Goal: Task Accomplishment & Management: Manage account settings

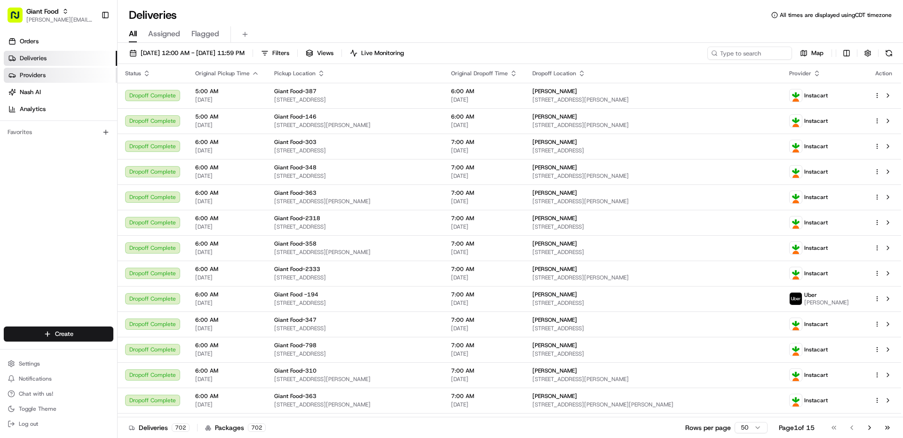
click at [38, 76] on span "Providers" at bounding box center [33, 75] width 26 height 8
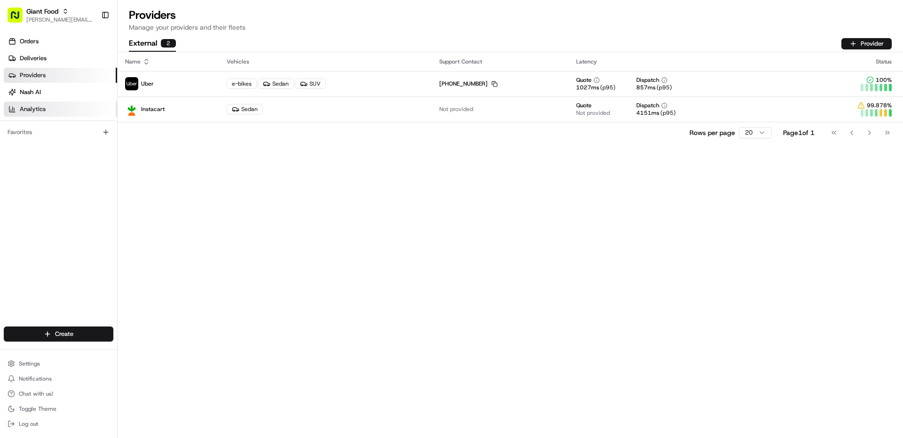
click at [38, 106] on span "Analytics" at bounding box center [33, 109] width 26 height 8
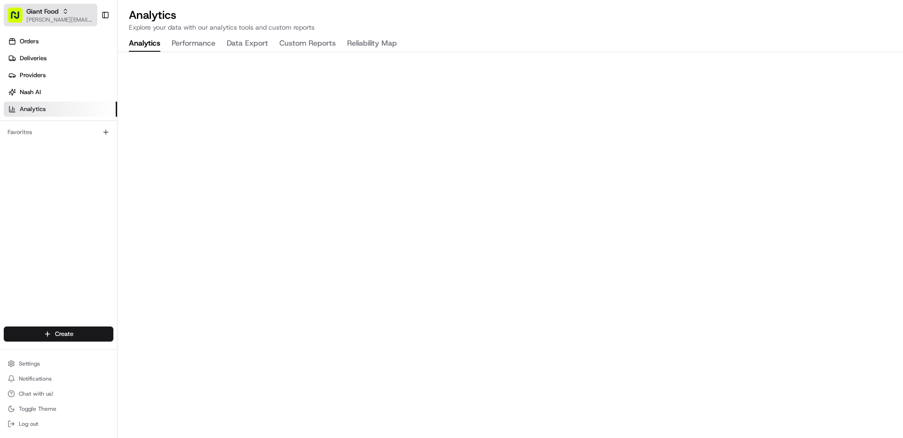
click at [49, 24] on button "Giant Food [PERSON_NAME][EMAIL_ADDRESS][PERSON_NAME][DOMAIN_NAME]" at bounding box center [51, 15] width 94 height 23
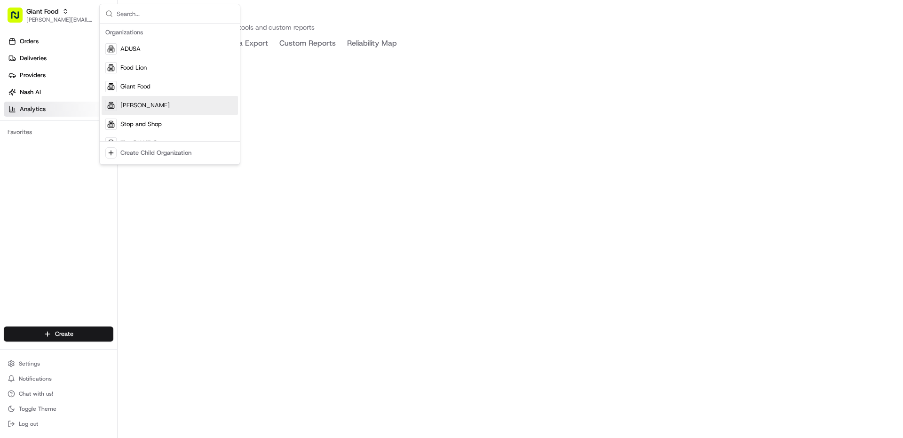
drag, startPoint x: 28, startPoint y: 181, endPoint x: 31, endPoint y: 175, distance: 6.7
click at [28, 180] on div "Orders Deliveries Providers [PERSON_NAME] Analytics Favorites" at bounding box center [58, 181] width 117 height 302
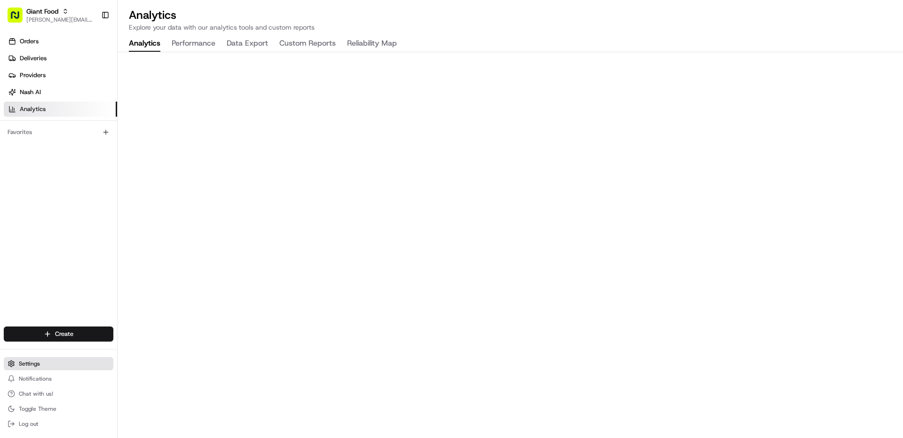
click at [44, 359] on button "Settings" at bounding box center [59, 363] width 110 height 13
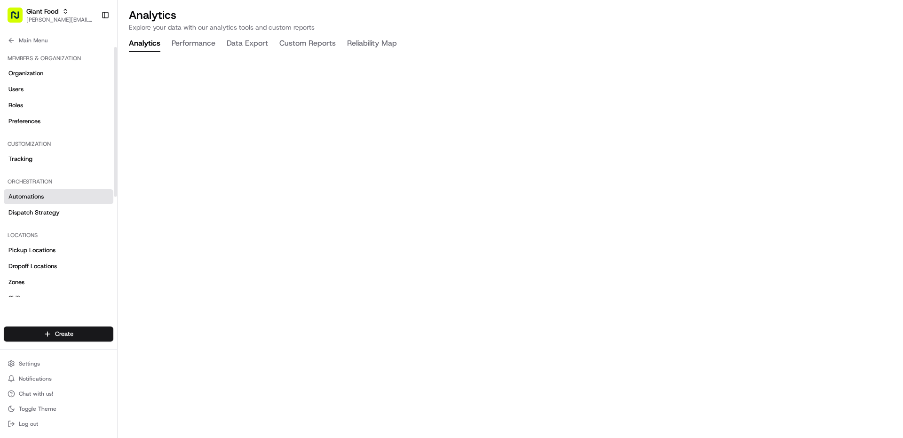
click at [48, 200] on link "Automations" at bounding box center [59, 196] width 110 height 15
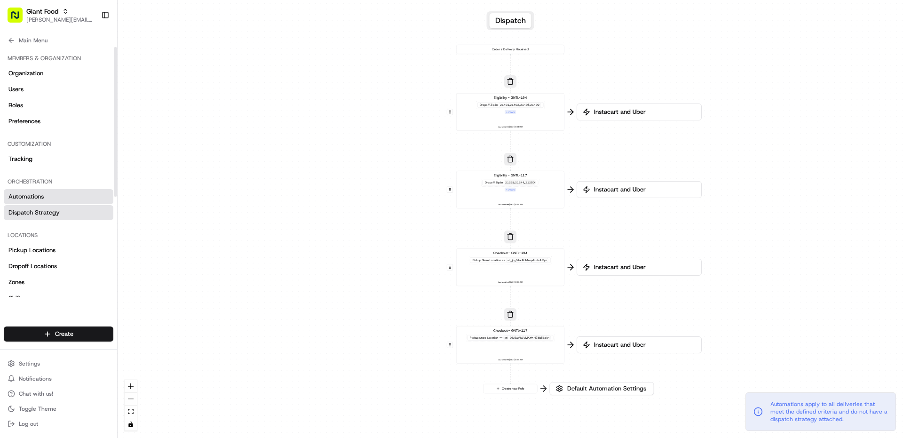
click at [51, 209] on span "Dispatch Strategy" at bounding box center [33, 212] width 51 height 8
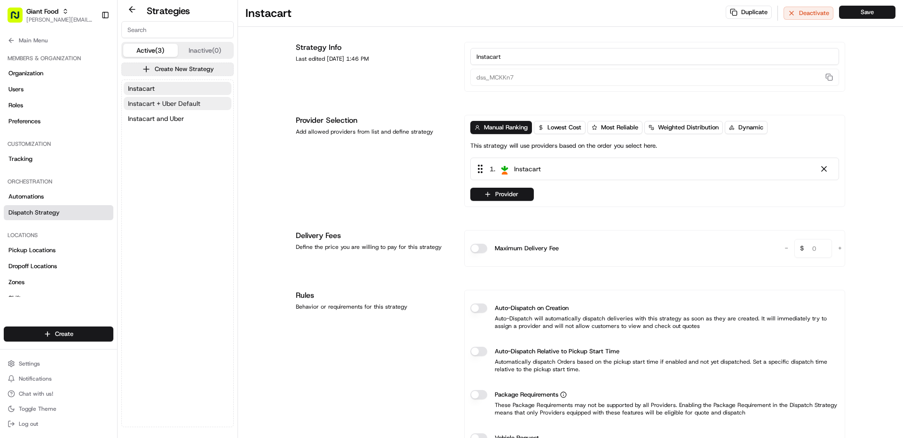
click at [152, 109] on button "Instacart + Uber Default" at bounding box center [178, 103] width 108 height 13
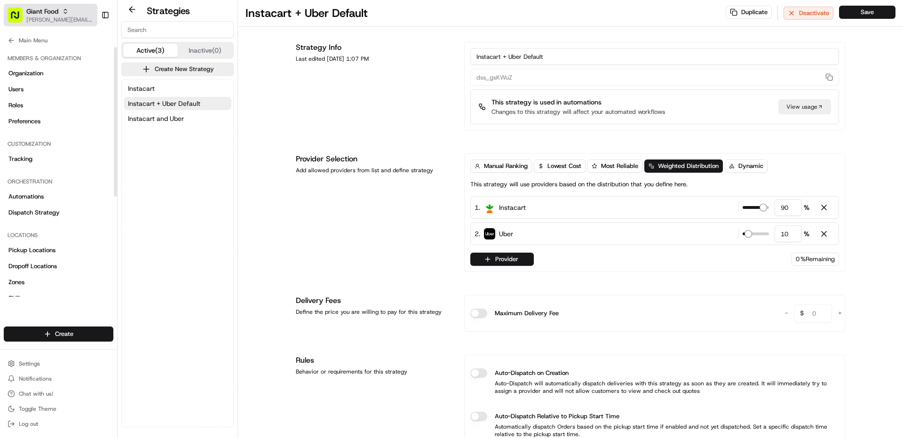
click at [46, 18] on span "[PERSON_NAME][EMAIL_ADDRESS][PERSON_NAME][DOMAIN_NAME]" at bounding box center [59, 20] width 67 height 8
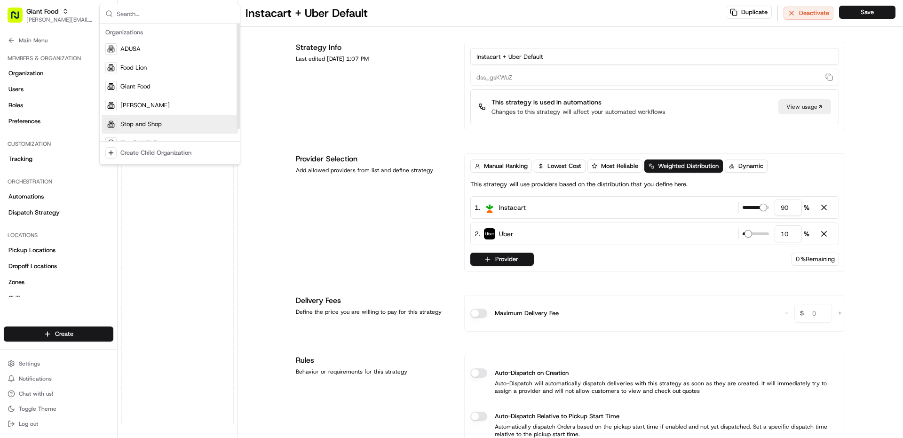
click at [137, 123] on span "Stop and Shop" at bounding box center [140, 124] width 41 height 8
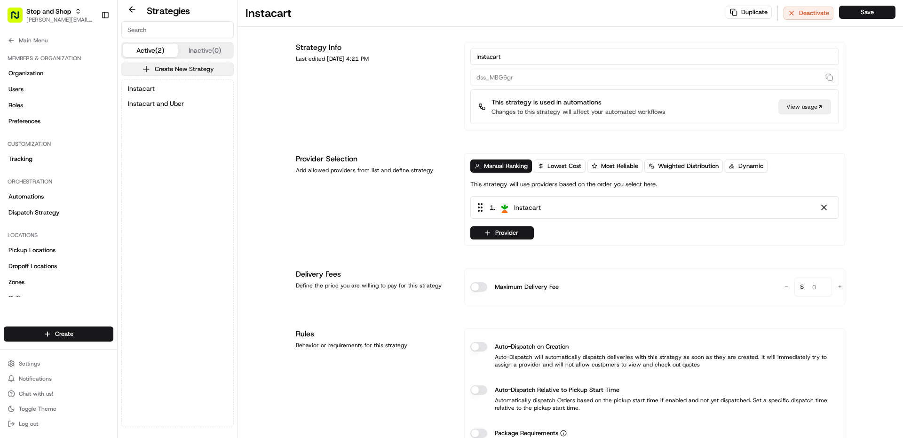
click at [163, 69] on button "Create New Strategy" at bounding box center [177, 69] width 112 height 13
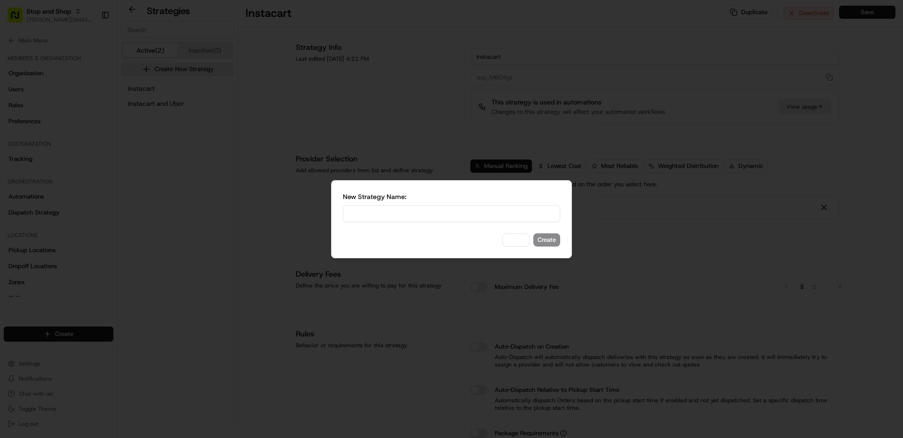
click at [408, 207] on input at bounding box center [451, 213] width 217 height 17
type input "I"
click at [265, 238] on div at bounding box center [451, 219] width 903 height 438
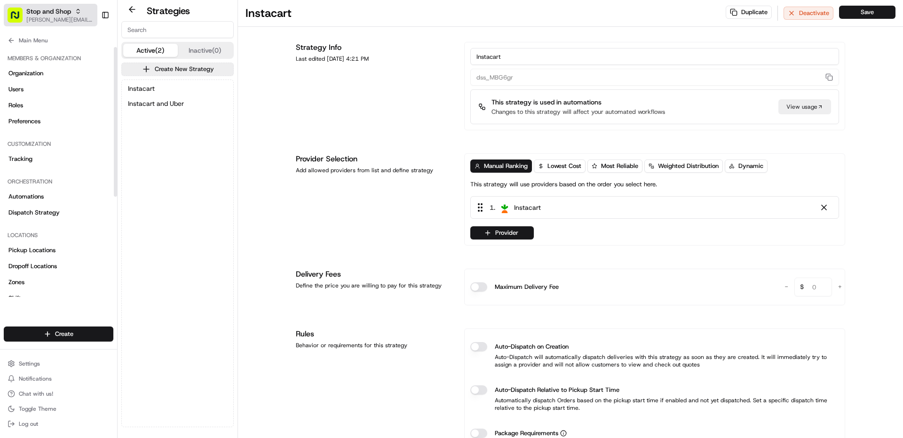
click at [56, 20] on span "[PERSON_NAME][EMAIL_ADDRESS][PERSON_NAME][DOMAIN_NAME]" at bounding box center [59, 20] width 67 height 8
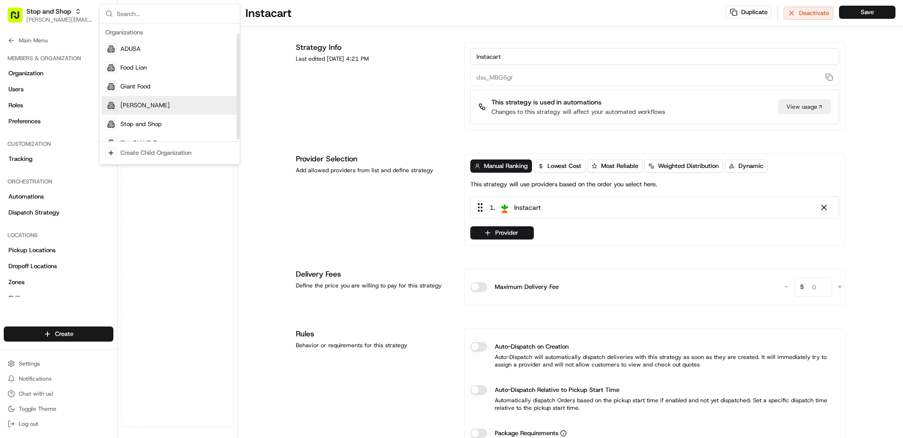
scroll to position [13, 0]
click at [151, 73] on div "Giant Food" at bounding box center [170, 73] width 136 height 19
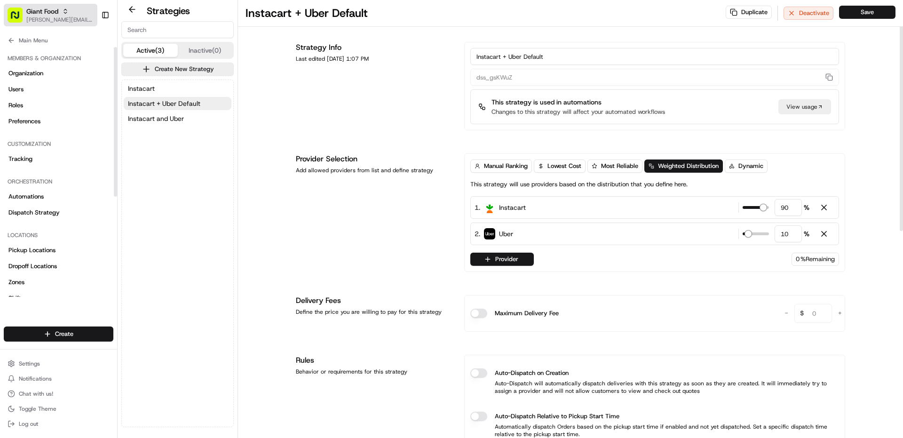
click at [78, 17] on span "[PERSON_NAME][EMAIL_ADDRESS][PERSON_NAME][DOMAIN_NAME]" at bounding box center [59, 20] width 67 height 8
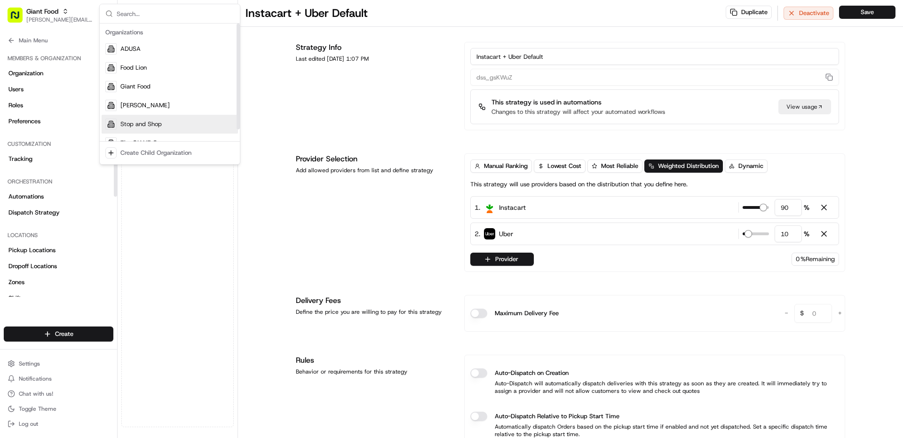
click at [120, 120] on div "Stop and Shop" at bounding box center [170, 124] width 136 height 19
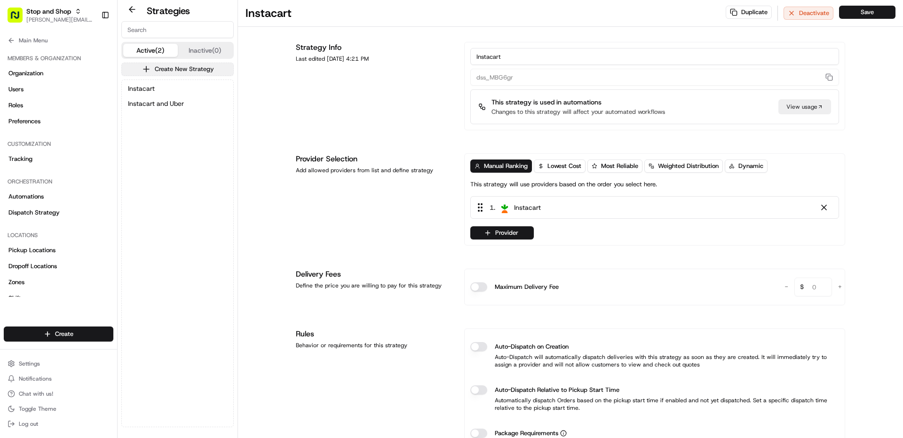
click at [151, 71] on button "Create New Strategy" at bounding box center [177, 69] width 112 height 13
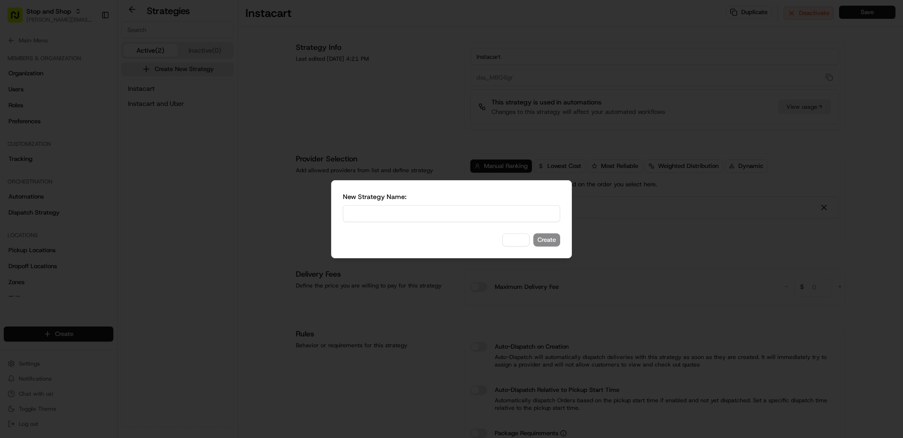
click at [363, 215] on input at bounding box center [451, 213] width 217 height 17
type input "Instacart + Uber Default"
click at [555, 241] on button "Create" at bounding box center [546, 239] width 27 height 13
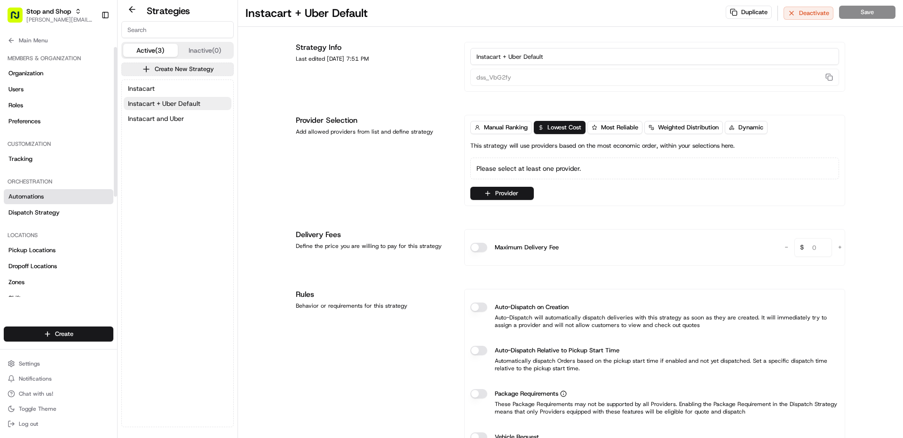
click at [40, 194] on span "Automations" at bounding box center [25, 196] width 35 height 8
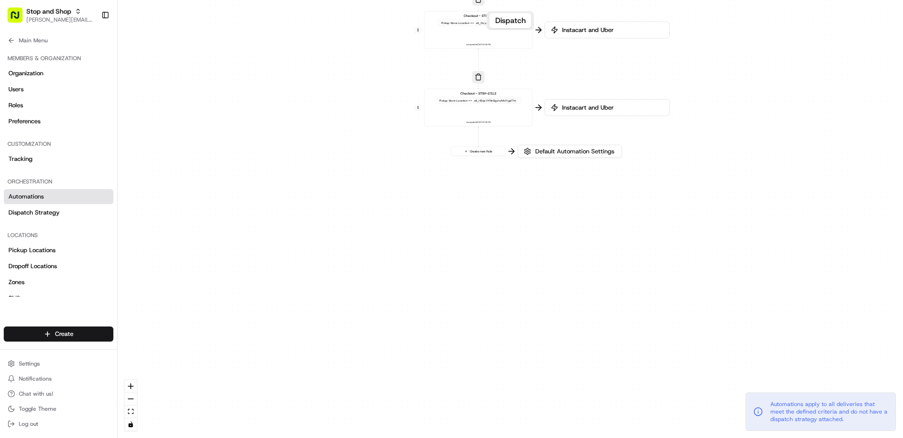
drag, startPoint x: 371, startPoint y: 370, endPoint x: 344, endPoint y: 62, distance: 309.7
click at [342, 59] on div "0 0 0 0 0 0 0 Order / Delivery Received Eligibility - STSH-2571 Dropoff Zip in …" at bounding box center [511, 219] width 786 height 438
click at [548, 155] on span "Default Automation Settings" at bounding box center [574, 152] width 83 height 8
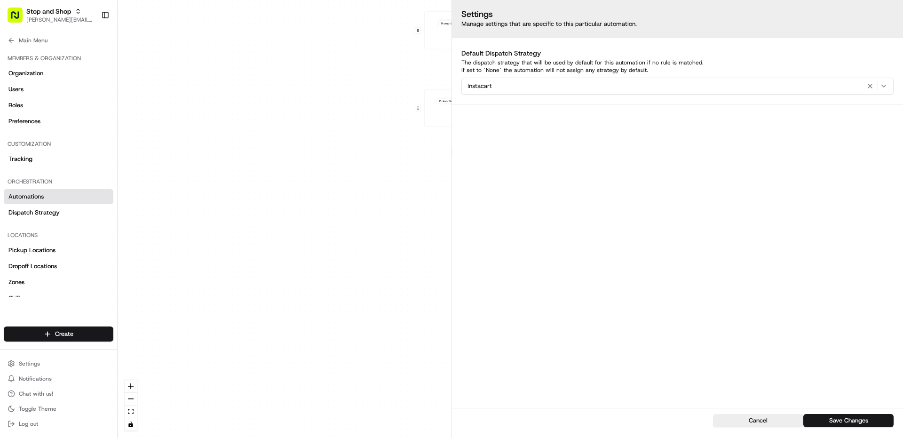
click at [740, 420] on button "Cancel" at bounding box center [758, 420] width 90 height 13
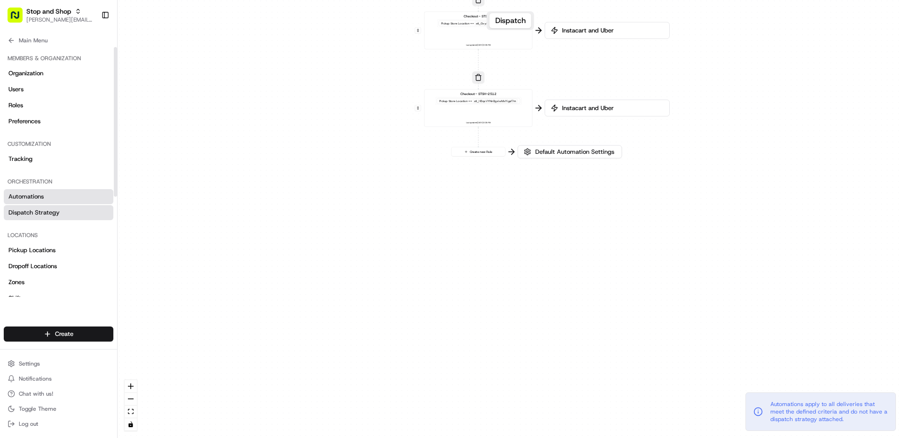
click at [70, 214] on link "Dispatch Strategy" at bounding box center [59, 212] width 110 height 15
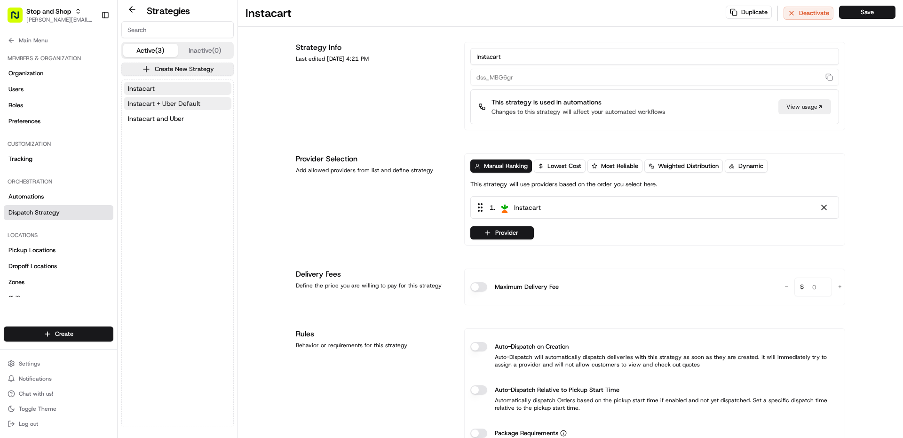
click at [189, 109] on button "Instacart + Uber Default" at bounding box center [178, 103] width 108 height 13
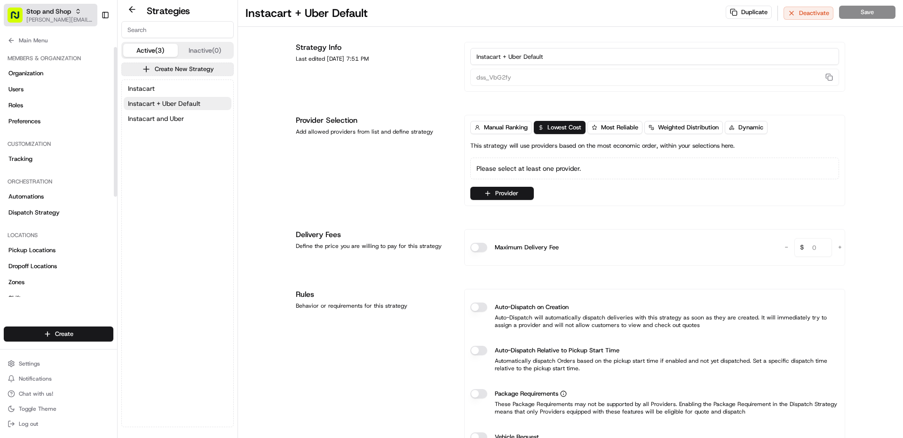
click at [43, 22] on span "[PERSON_NAME][EMAIL_ADDRESS][PERSON_NAME][DOMAIN_NAME]" at bounding box center [59, 20] width 67 height 8
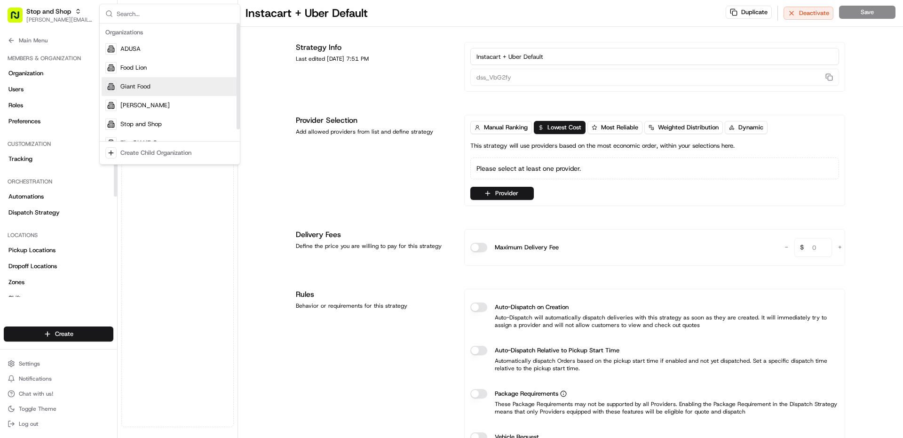
click at [139, 95] on div "Giant Food" at bounding box center [170, 86] width 136 height 19
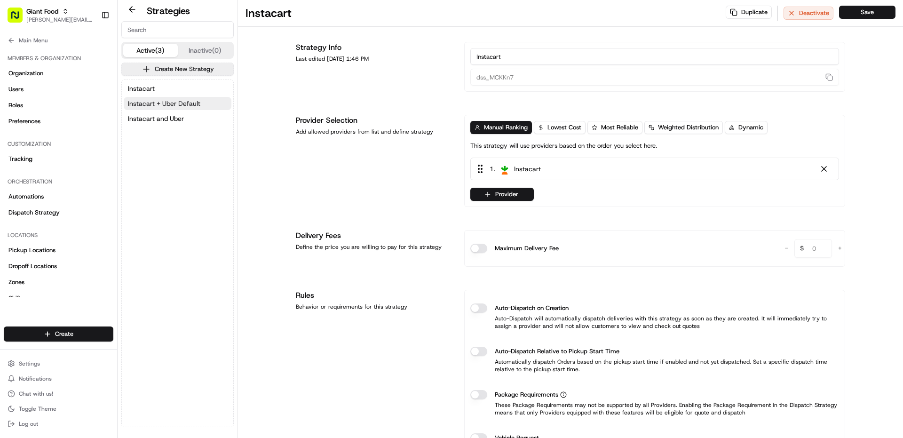
click at [178, 106] on span "Instacart + Uber Default" at bounding box center [164, 103] width 72 height 9
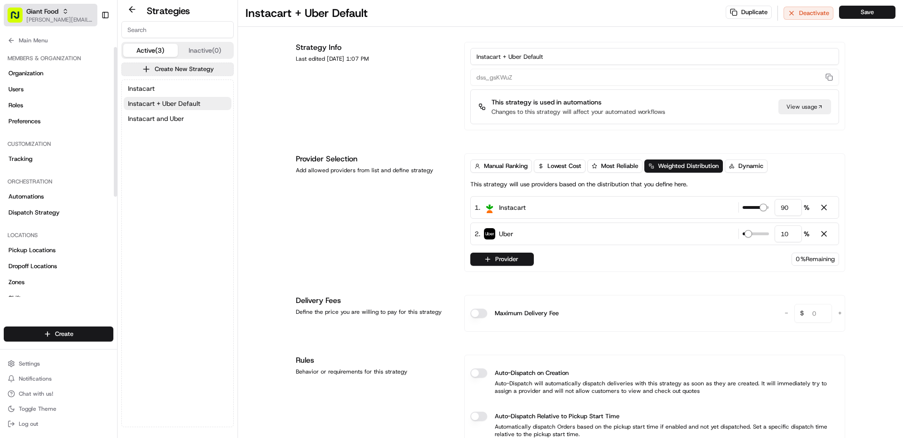
click at [41, 22] on span "[PERSON_NAME][EMAIL_ADDRESS][PERSON_NAME][DOMAIN_NAME]" at bounding box center [59, 20] width 67 height 8
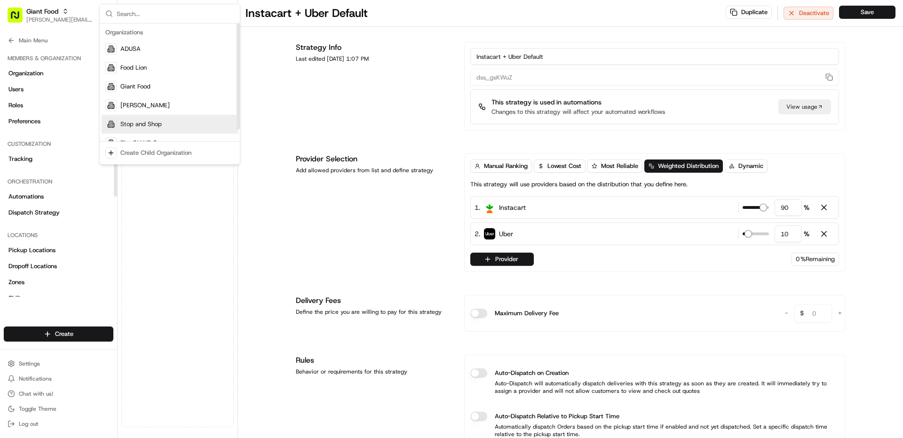
click at [139, 121] on span "Stop and Shop" at bounding box center [140, 124] width 41 height 8
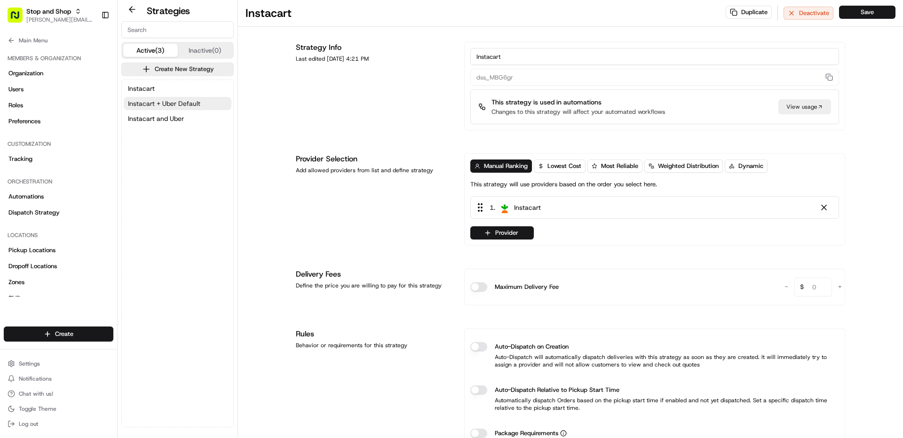
click at [171, 104] on span "Instacart + Uber Default" at bounding box center [164, 103] width 72 height 9
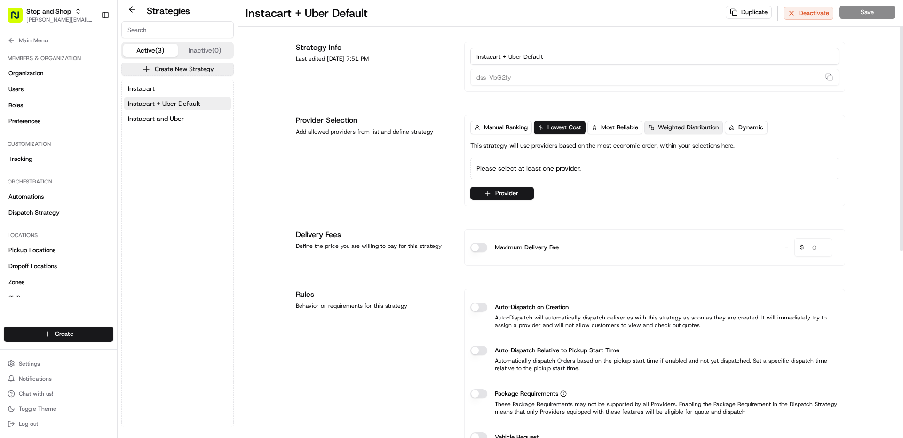
click at [690, 124] on span "Weighted Distribution" at bounding box center [688, 127] width 61 height 8
click at [482, 192] on button "Provider" at bounding box center [502, 193] width 64 height 13
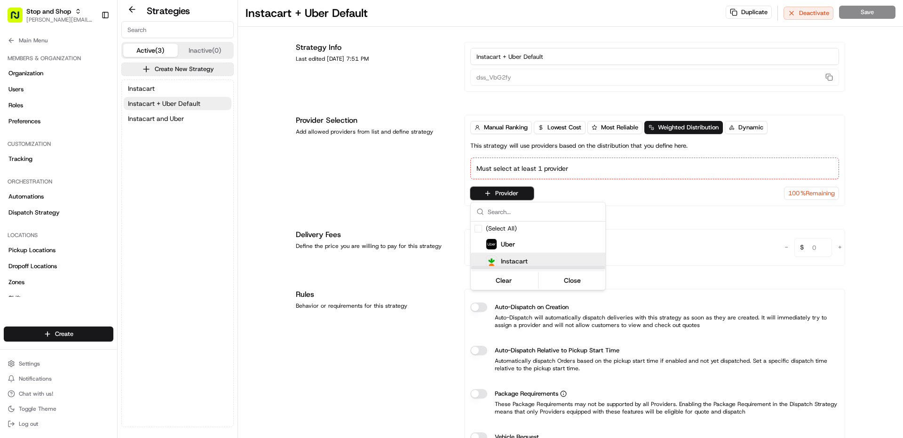
click at [513, 256] on span "Instacart" at bounding box center [514, 260] width 27 height 9
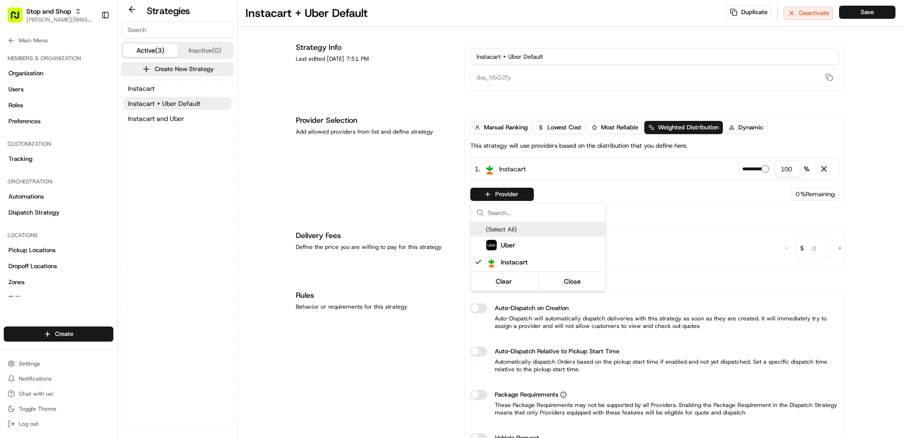
drag, startPoint x: 794, startPoint y: 170, endPoint x: 789, endPoint y: 169, distance: 5.8
click at [789, 169] on html "Stop and Shop [PERSON_NAME][EMAIL_ADDRESS][PERSON_NAME][DOMAIN_NAME] Toggle Sid…" at bounding box center [451, 219] width 903 height 438
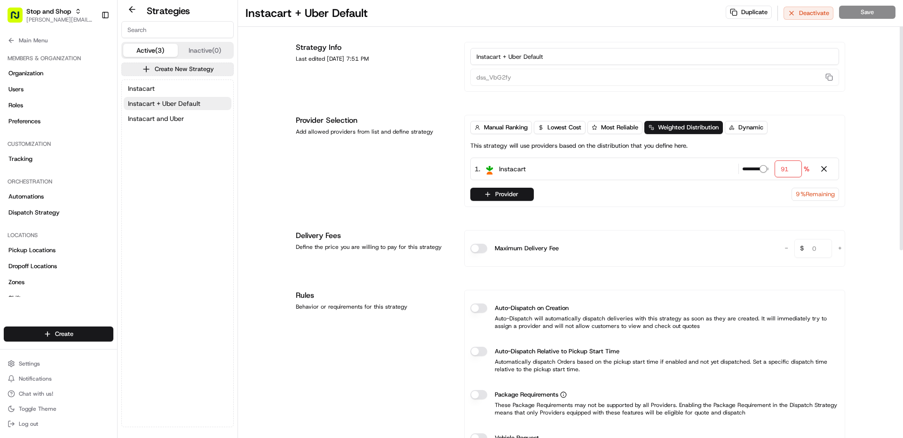
click at [767, 171] on span at bounding box center [764, 169] width 8 height 8
click at [796, 170] on input "91" at bounding box center [788, 168] width 27 height 17
type input "90"
click at [632, 228] on div "Strategy Info Last edited [DATE] 7:51 PM Instacart + Uber Default dss_VbG2fy Pr…" at bounding box center [570, 396] width 549 height 709
click at [530, 191] on button "Provider" at bounding box center [502, 194] width 64 height 13
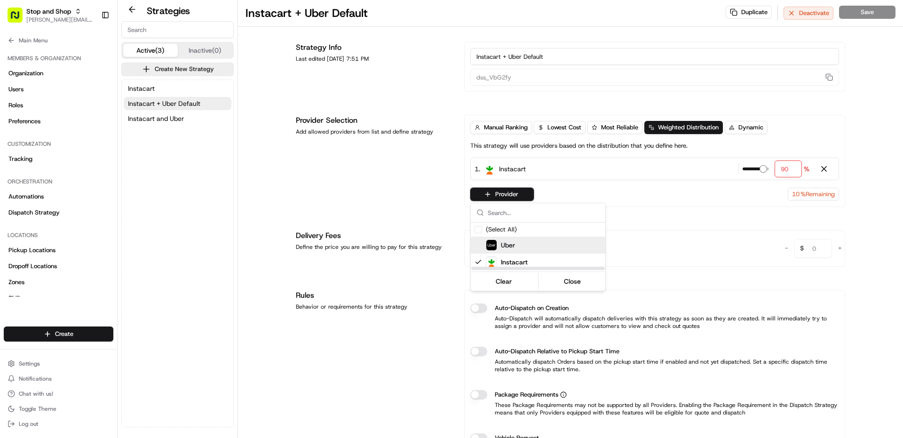
click at [513, 244] on span "Uber" at bounding box center [508, 244] width 14 height 9
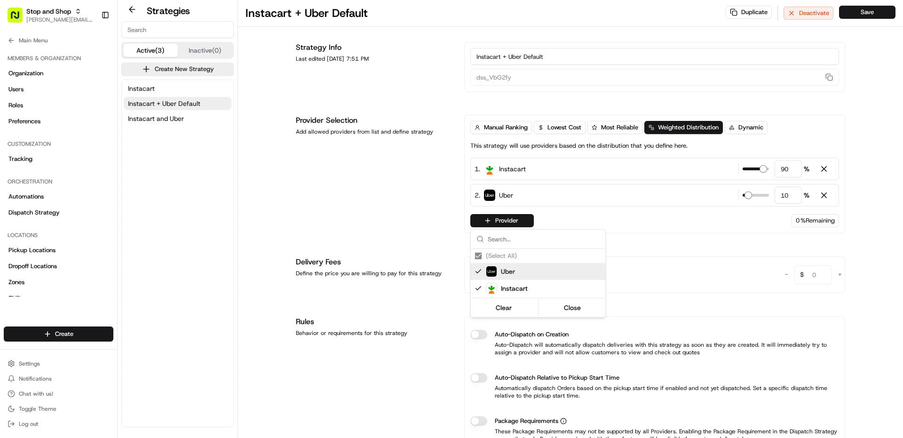
click at [707, 242] on html "Stop and Shop [PERSON_NAME][EMAIL_ADDRESS][PERSON_NAME][DOMAIN_NAME] Toggle Sid…" at bounding box center [451, 219] width 903 height 438
click at [859, 14] on button "Save" at bounding box center [867, 12] width 56 height 13
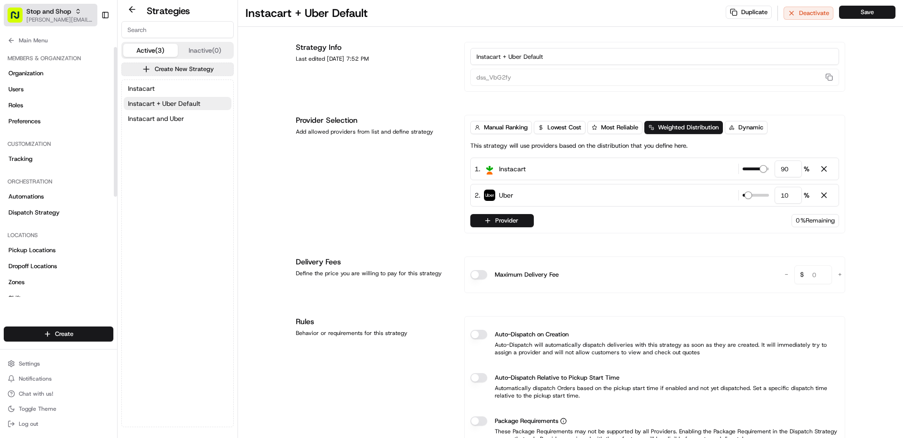
click at [49, 7] on span "Stop and Shop" at bounding box center [48, 11] width 45 height 9
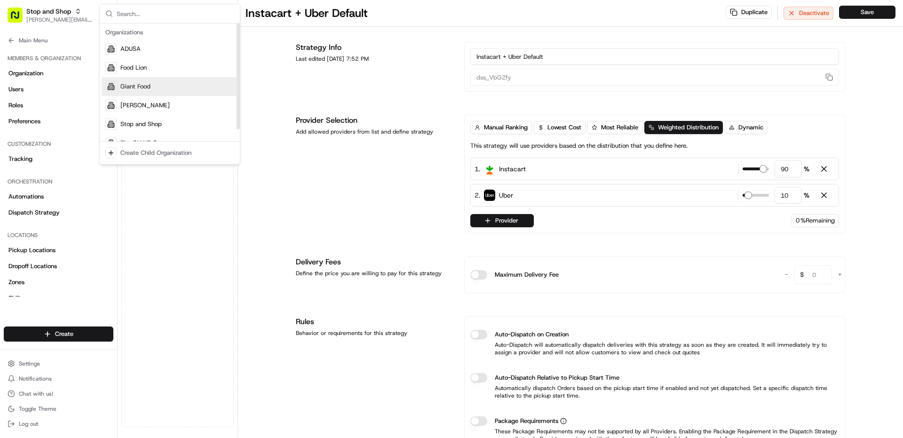
click at [154, 79] on div "Giant Food" at bounding box center [170, 86] width 136 height 19
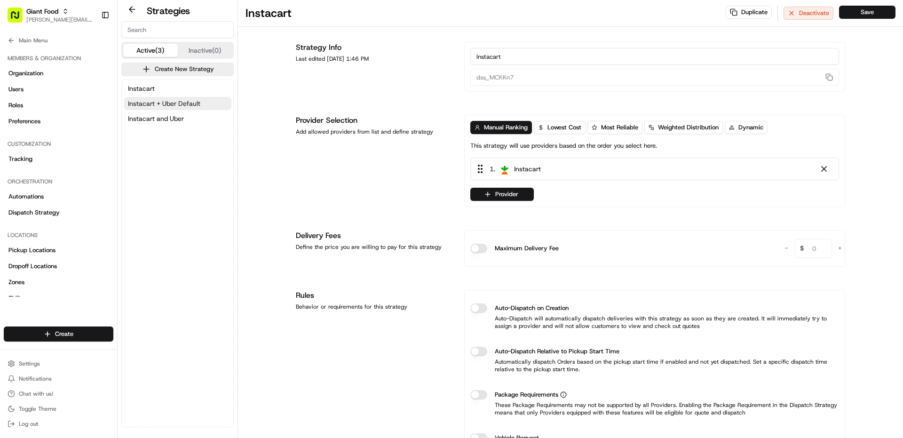
click at [149, 103] on span "Instacart + Uber Default" at bounding box center [164, 103] width 72 height 9
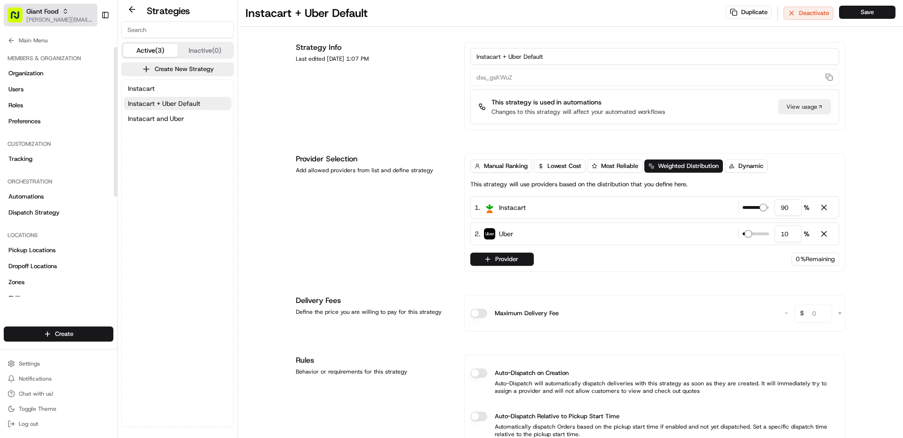
click at [47, 18] on span "[PERSON_NAME][EMAIL_ADDRESS][PERSON_NAME][DOMAIN_NAME]" at bounding box center [59, 20] width 67 height 8
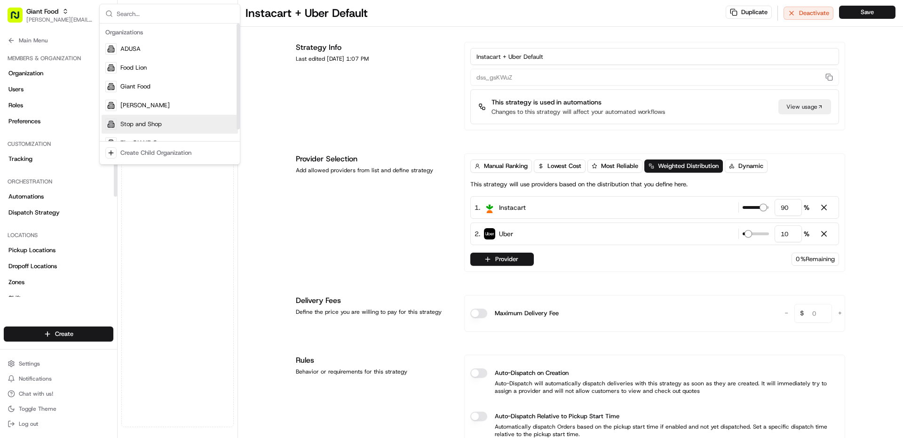
click at [143, 121] on span "Stop and Shop" at bounding box center [140, 124] width 41 height 8
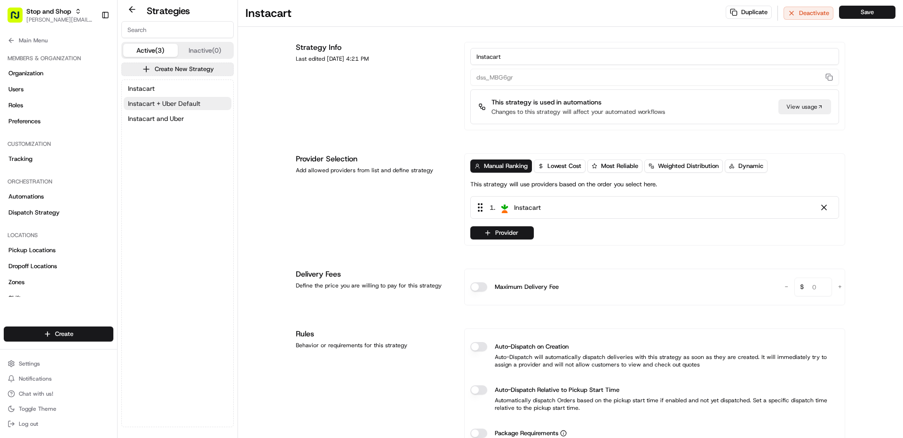
click at [191, 105] on span "Instacart + Uber Default" at bounding box center [164, 103] width 72 height 9
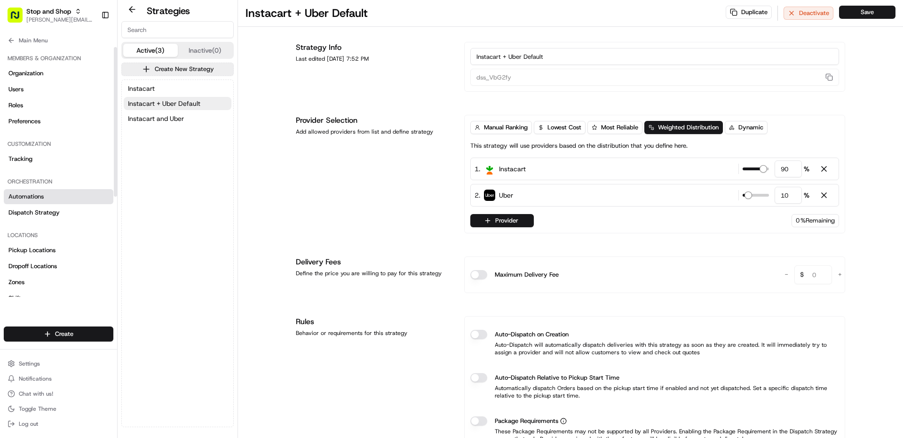
click at [25, 193] on span "Automations" at bounding box center [25, 196] width 35 height 8
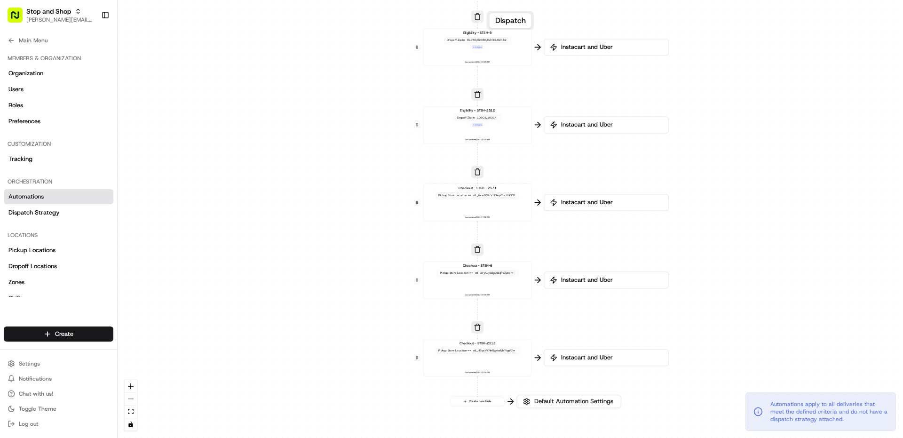
drag, startPoint x: 239, startPoint y: 191, endPoint x: 223, endPoint y: 73, distance: 119.1
click at [223, 72] on div "0 0 0 0 0 0 0 Order / Delivery Received Eligibility - STSH-2571 Dropoff Zip in …" at bounding box center [511, 219] width 786 height 438
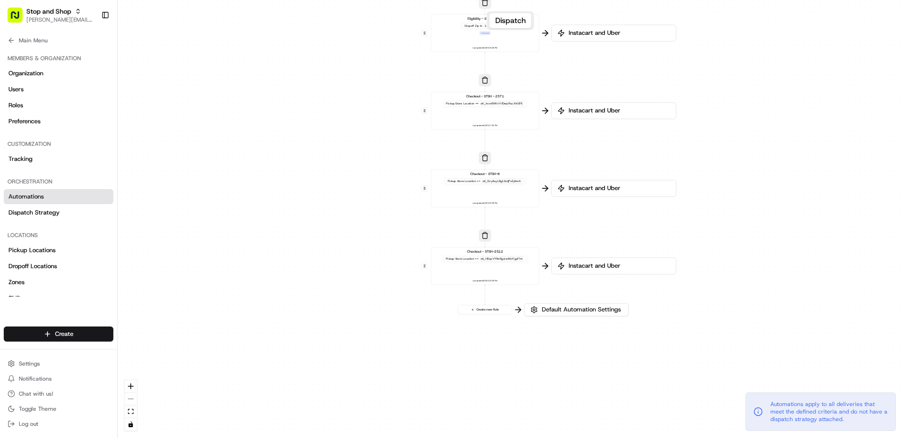
drag, startPoint x: 241, startPoint y: 211, endPoint x: 284, endPoint y: 177, distance: 54.6
click at [248, 138] on div "0 0 0 0 0 0 0 Order / Delivery Received Eligibility - STSH-2571 Dropoff Zip in …" at bounding box center [511, 219] width 786 height 438
click at [607, 315] on button "Default Automation Settings" at bounding box center [576, 308] width 104 height 13
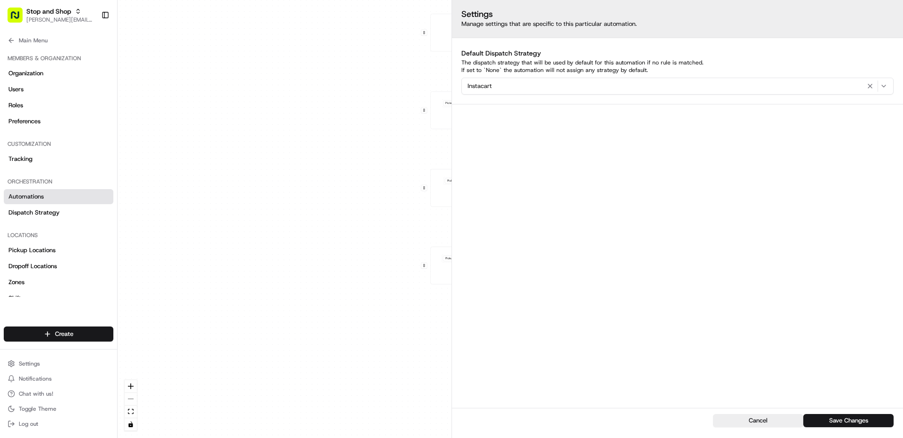
click at [885, 86] on icon "button" at bounding box center [884, 86] width 4 height 2
click at [611, 289] on html "Stop and Shop [PERSON_NAME][EMAIL_ADDRESS][PERSON_NAME][DOMAIN_NAME] Toggle Sid…" at bounding box center [451, 219] width 903 height 438
click at [727, 426] on button "Cancel" at bounding box center [758, 420] width 90 height 13
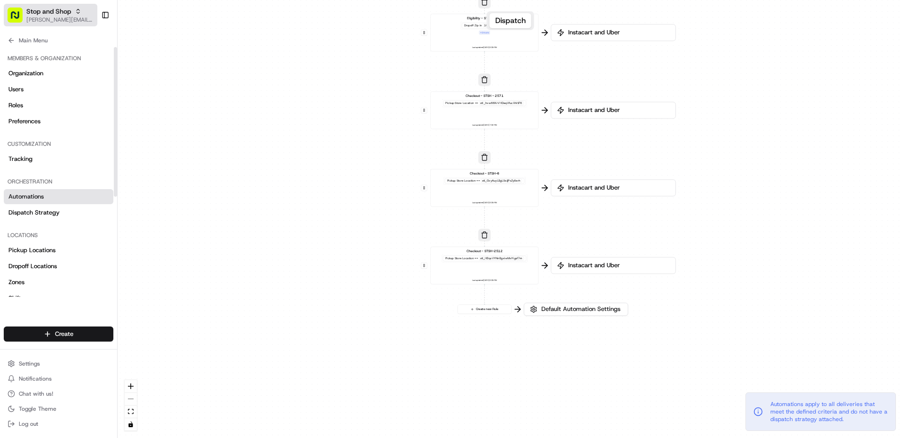
click at [54, 16] on span "[PERSON_NAME][EMAIL_ADDRESS][PERSON_NAME][DOMAIN_NAME]" at bounding box center [59, 20] width 67 height 8
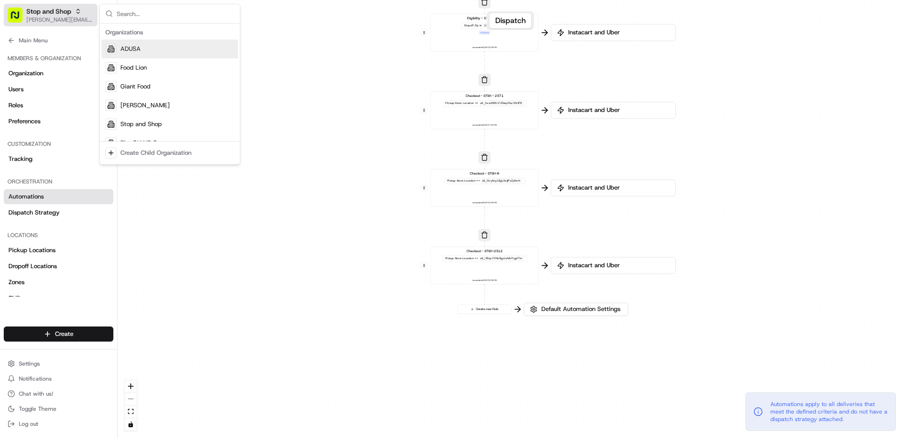
click at [55, 17] on span "[PERSON_NAME][EMAIL_ADDRESS][PERSON_NAME][DOMAIN_NAME]" at bounding box center [59, 20] width 67 height 8
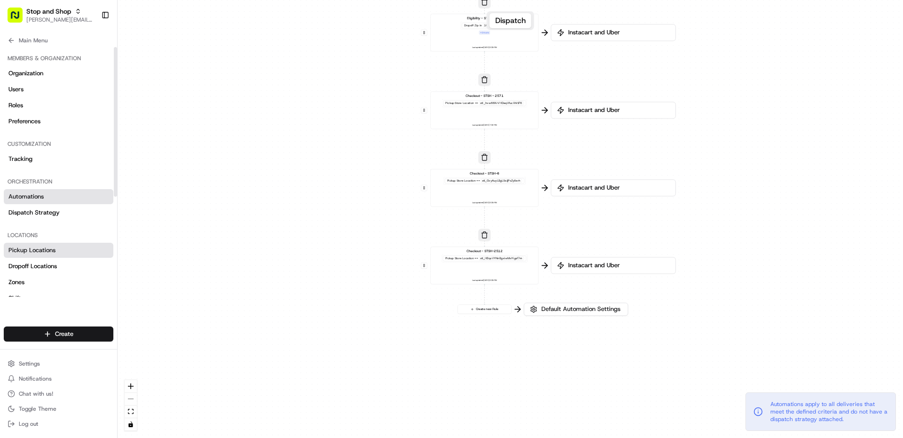
click at [37, 254] on link "Pickup Locations" at bounding box center [59, 250] width 110 height 15
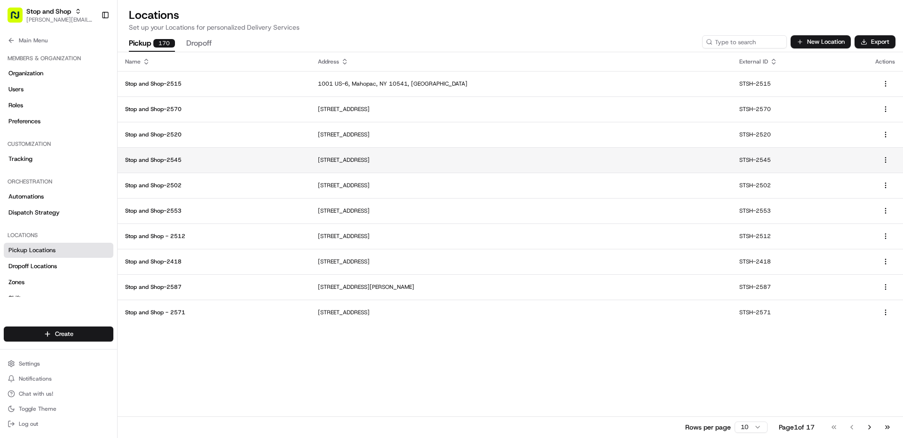
click at [175, 170] on td "Stop and Shop-2545" at bounding box center [214, 159] width 193 height 25
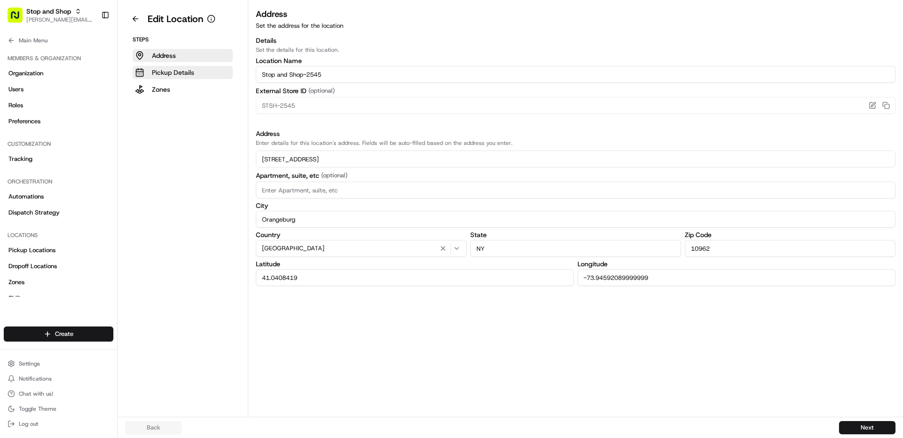
click at [180, 75] on p "Pickup Details" at bounding box center [173, 72] width 42 height 9
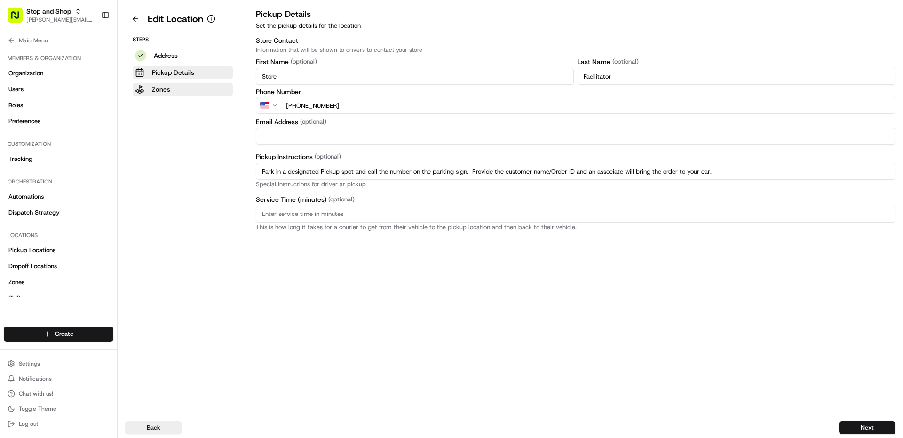
click at [184, 90] on button "Zones" at bounding box center [183, 89] width 100 height 13
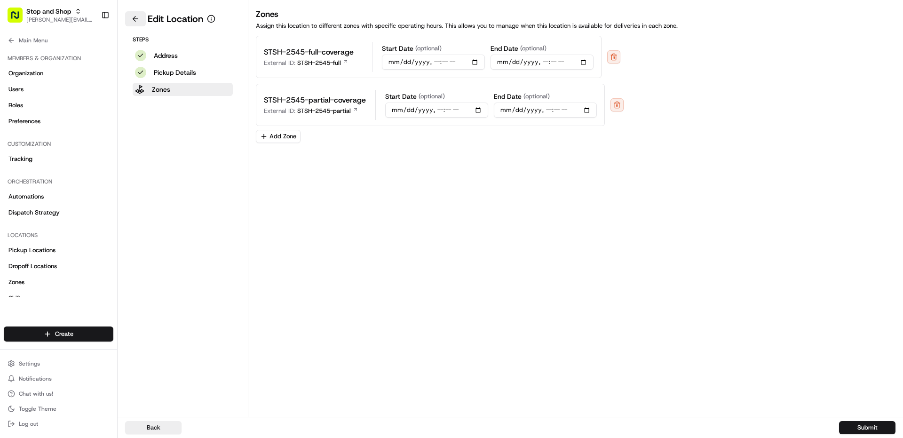
click at [131, 21] on button at bounding box center [135, 18] width 21 height 15
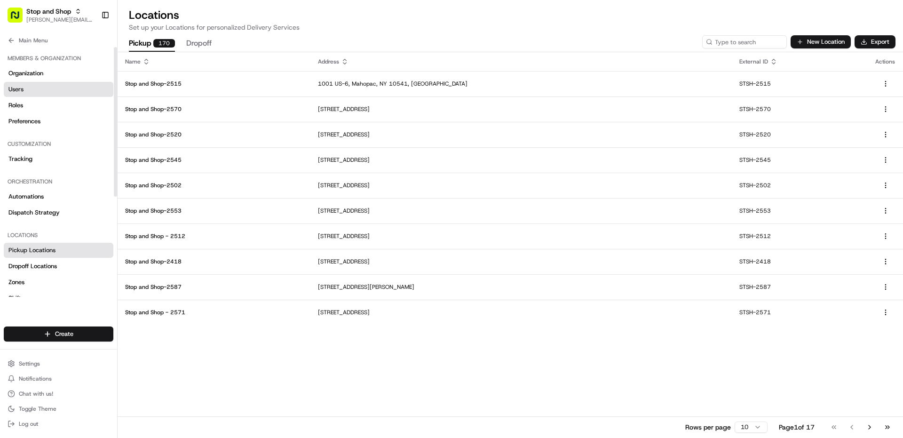
click at [57, 93] on link "Users" at bounding box center [59, 89] width 110 height 15
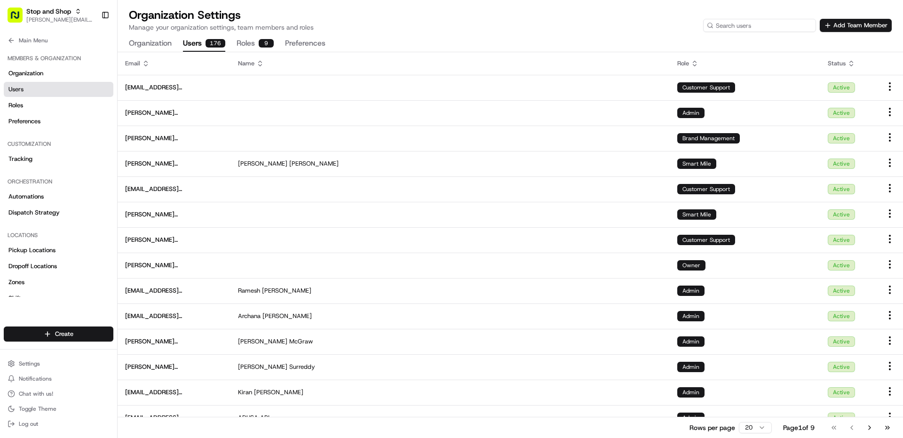
click at [774, 25] on input at bounding box center [759, 25] width 113 height 13
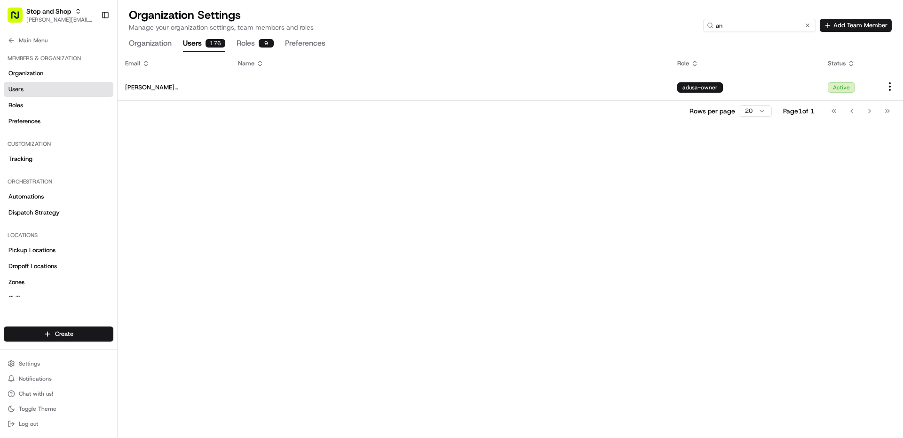
type input "a"
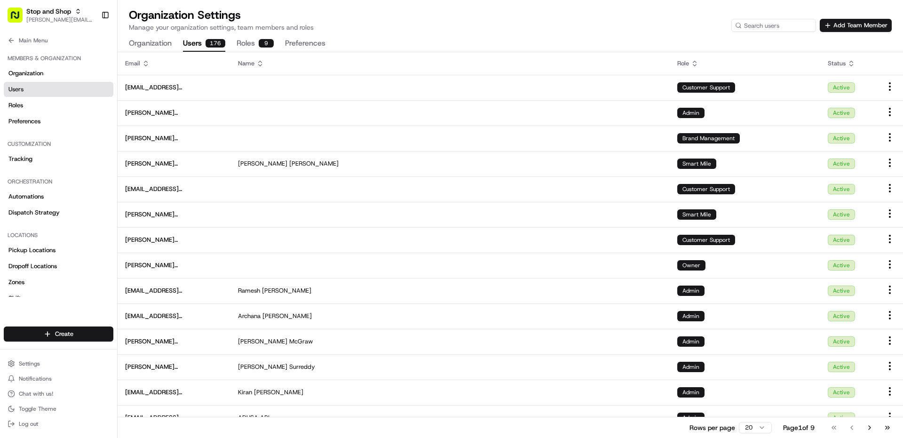
click at [549, 36] on div "Organization Settings Manage your organization settings, team members and roles…" at bounding box center [511, 30] width 786 height 44
click at [48, 248] on span "Pickup Locations" at bounding box center [31, 250] width 47 height 8
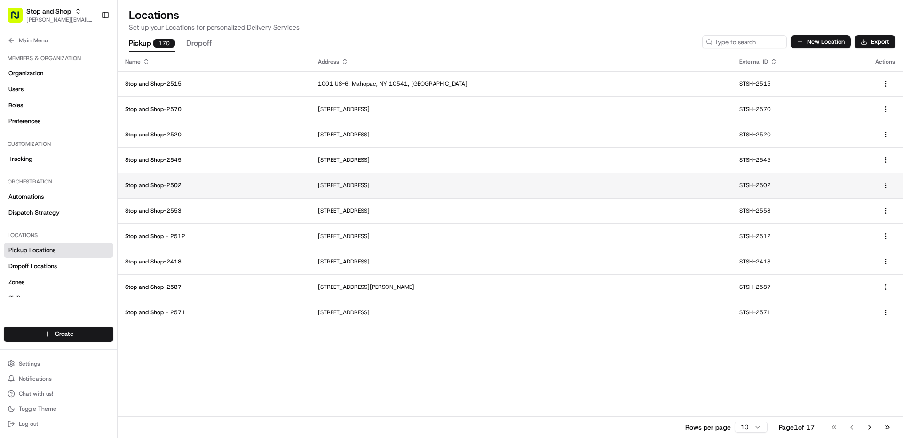
click at [198, 186] on p "Stop and Shop-2502" at bounding box center [214, 186] width 178 height 8
